Goal: Transaction & Acquisition: Purchase product/service

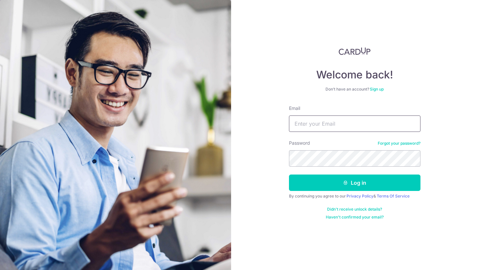
type input "[EMAIL_ADDRESS][DOMAIN_NAME]"
click at [354, 183] on button "Log in" at bounding box center [354, 183] width 131 height 16
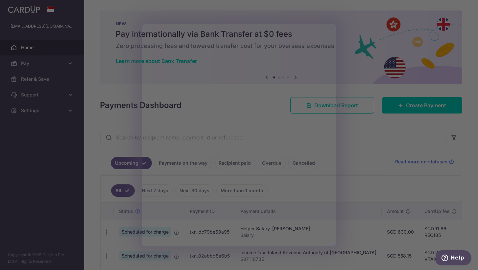
click at [363, 156] on div at bounding box center [241, 136] width 482 height 273
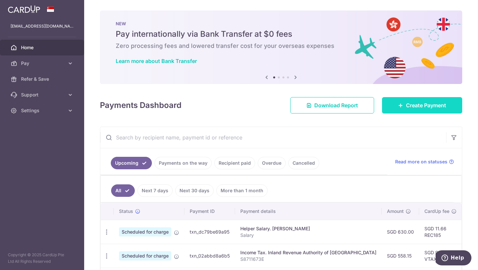
click at [411, 107] on span "Create Payment" at bounding box center [426, 105] width 40 height 8
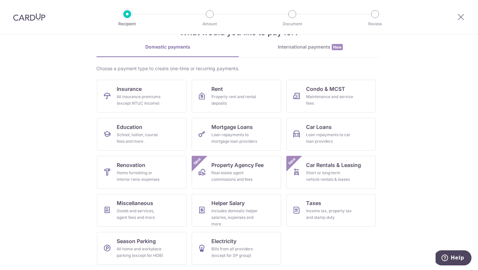
scroll to position [24, 0]
click at [151, 211] on div "Goods and services, agent fees and more" at bounding box center [140, 214] width 47 height 13
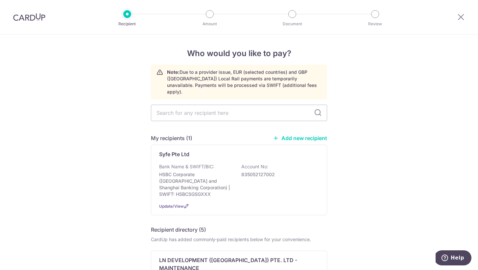
click at [305, 135] on link "Add new recipient" at bounding box center [300, 138] width 54 height 7
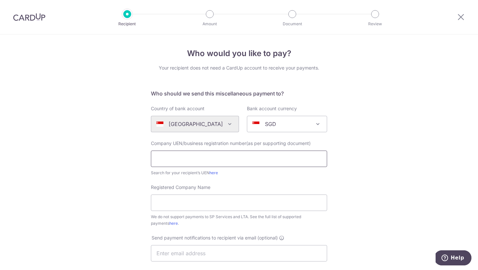
paste input "Tesla Motors Singapore Private Limited"
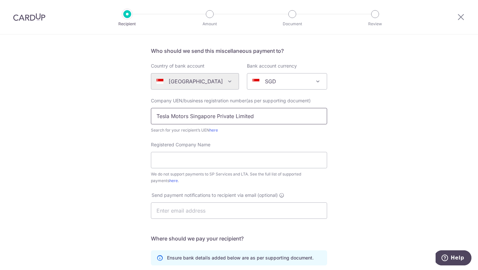
scroll to position [46, 0]
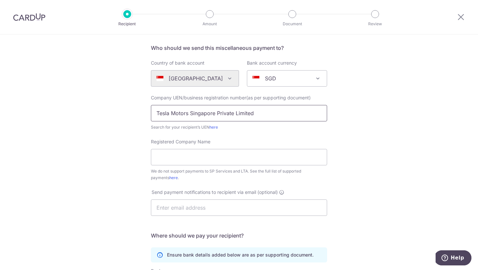
click at [261, 119] on input "Tesla Motors Singapore Private Limited" at bounding box center [239, 113] width 176 height 16
paste input "201010405N"
type input "201010405N"
paste input "Tesla Motors Singapore Private Limited"
type input "Tesla Motors Singapore Private Limited"
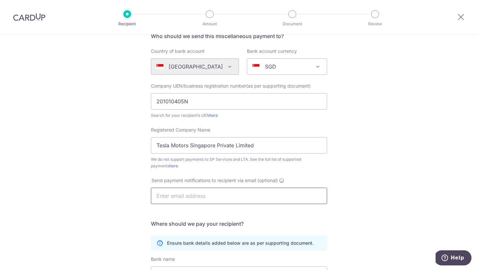
scroll to position [58, 0]
click at [390, 173] on div "Who would you like to pay? Your recipient does not need a CardUp account to rec…" at bounding box center [239, 179] width 478 height 407
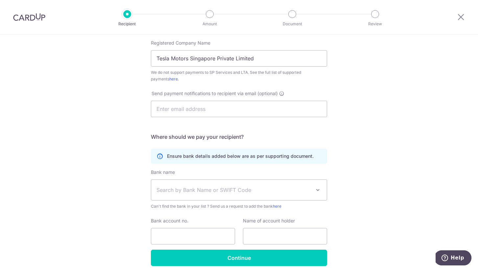
scroll to position [155, 0]
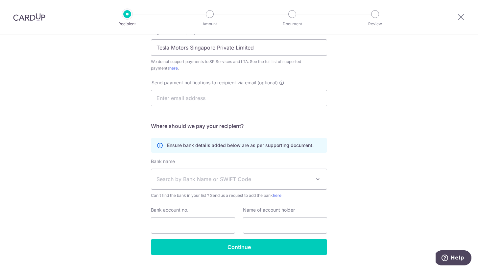
click at [247, 181] on span "Search by Bank Name or SWIFT Code" at bounding box center [233, 179] width 154 height 8
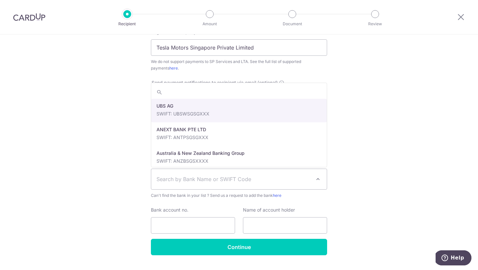
click at [247, 181] on span "Search by Bank Name or SWIFT Code" at bounding box center [233, 179] width 154 height 8
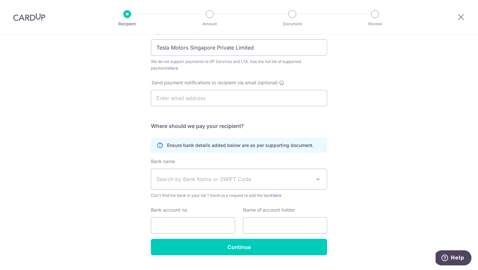
click at [246, 179] on span "Search by Bank Name or SWIFT Code" at bounding box center [233, 179] width 154 height 8
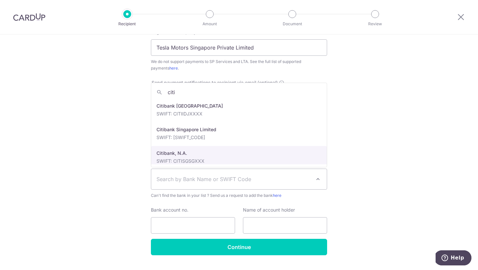
type input "citi"
select select "20"
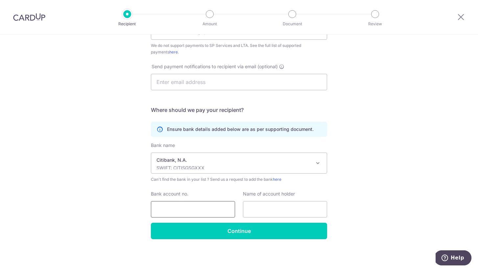
scroll to position [171, 0]
click at [185, 210] on input "Bank account no." at bounding box center [193, 209] width 84 height 16
paste input "0865767013"
type input "0865767013"
paste input "Tesla Motors Singapore Private Limited"
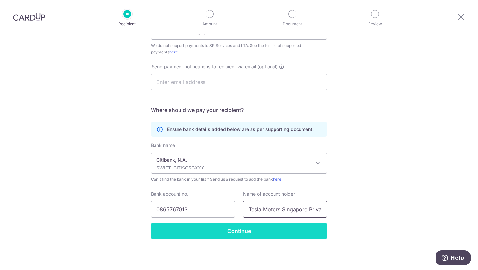
type input "Tesla Motors Singapore Private Limited"
click at [250, 232] on input "Continue" at bounding box center [239, 231] width 176 height 16
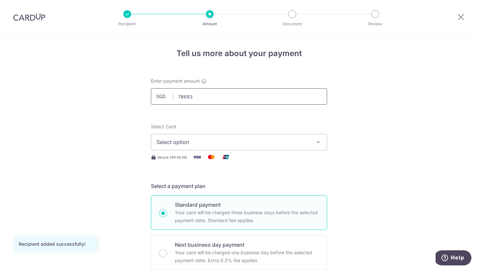
type input "76,693.00"
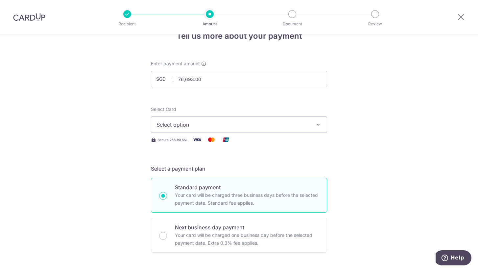
scroll to position [16, 0]
click at [302, 131] on button "Select option" at bounding box center [239, 126] width 176 height 16
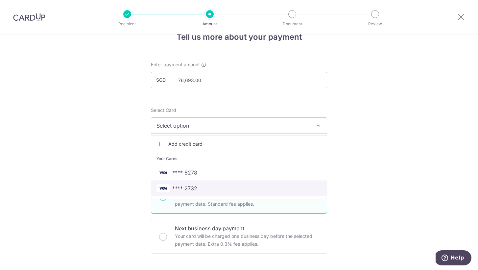
click at [197, 189] on span "**** 2732" at bounding box center [238, 189] width 165 height 8
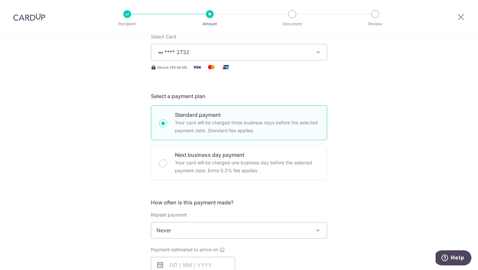
scroll to position [96, 0]
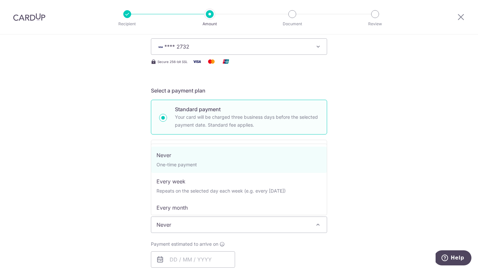
click at [247, 227] on span "Never" at bounding box center [238, 225] width 175 height 16
click at [349, 172] on div "Tell us more about your payment Enter payment amount SGD 76,693.00 76693.00 Rec…" at bounding box center [239, 236] width 478 height 594
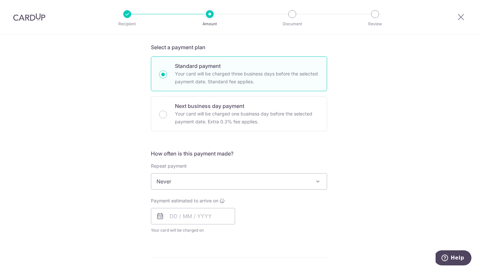
scroll to position [140, 0]
click at [187, 221] on input "text" at bounding box center [193, 216] width 84 height 16
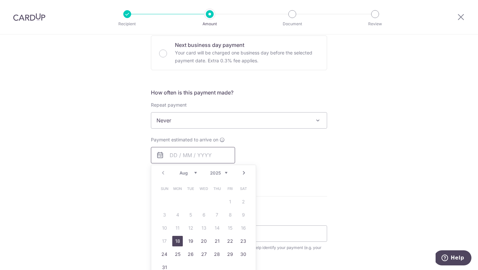
scroll to position [200, 0]
click at [333, 148] on div "Tell us more about your payment Enter payment amount SGD 76,693.00 76693.00 Rec…" at bounding box center [239, 131] width 478 height 594
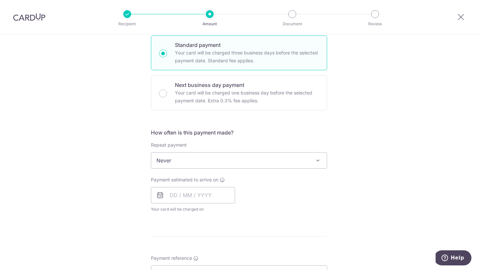
scroll to position [158, 0]
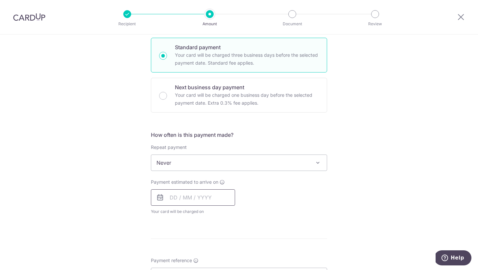
click at [215, 202] on input "text" at bounding box center [193, 197] width 84 height 16
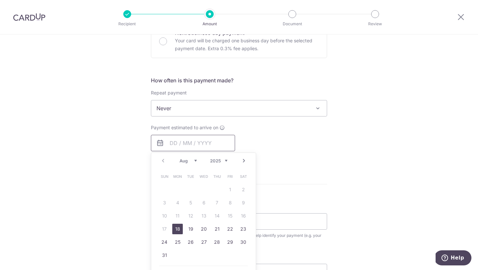
scroll to position [239, 0]
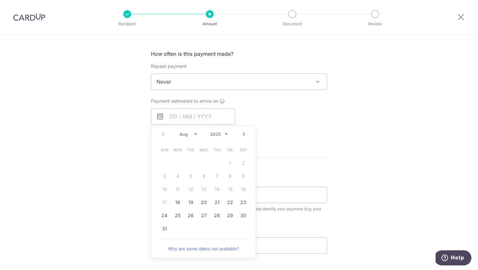
click at [389, 126] on div "Tell us more about your payment Enter payment amount SGD 76,693.00 76693.00 Rec…" at bounding box center [239, 93] width 478 height 594
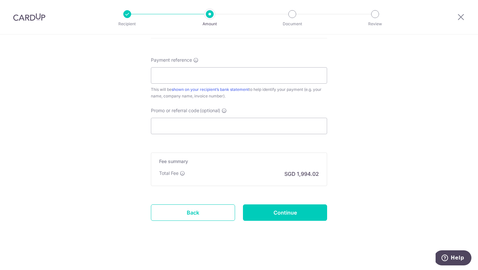
scroll to position [358, 0]
